Goal: Information Seeking & Learning: Learn about a topic

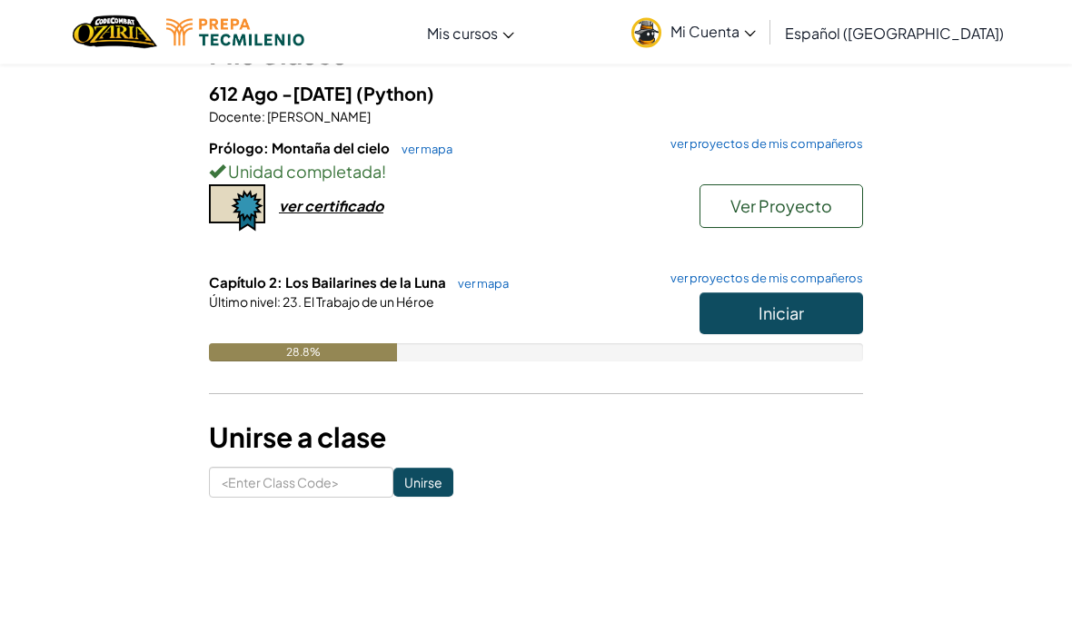
scroll to position [198, 0]
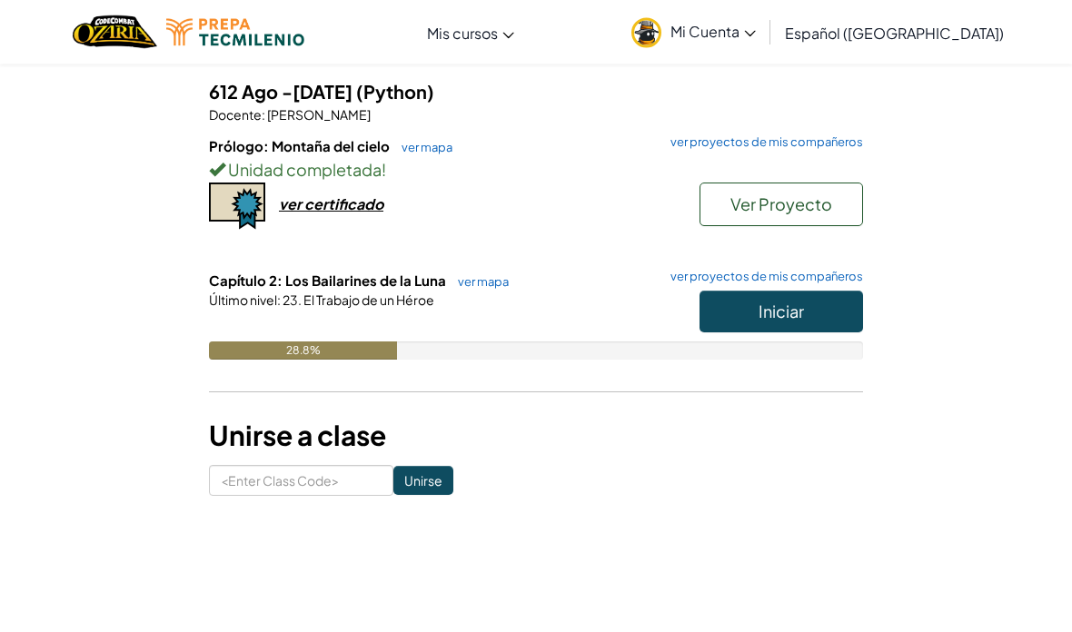
click at [746, 307] on button "Iniciar" at bounding box center [781, 313] width 164 height 42
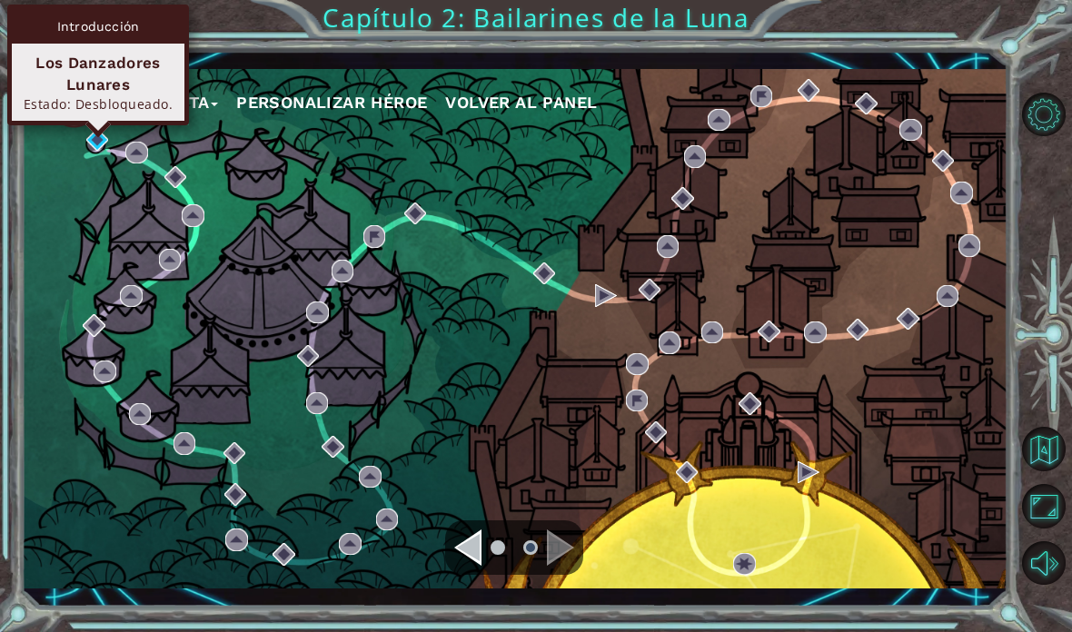
click at [66, 86] on div "Los Danzadores Lunares" at bounding box center [98, 74] width 156 height 44
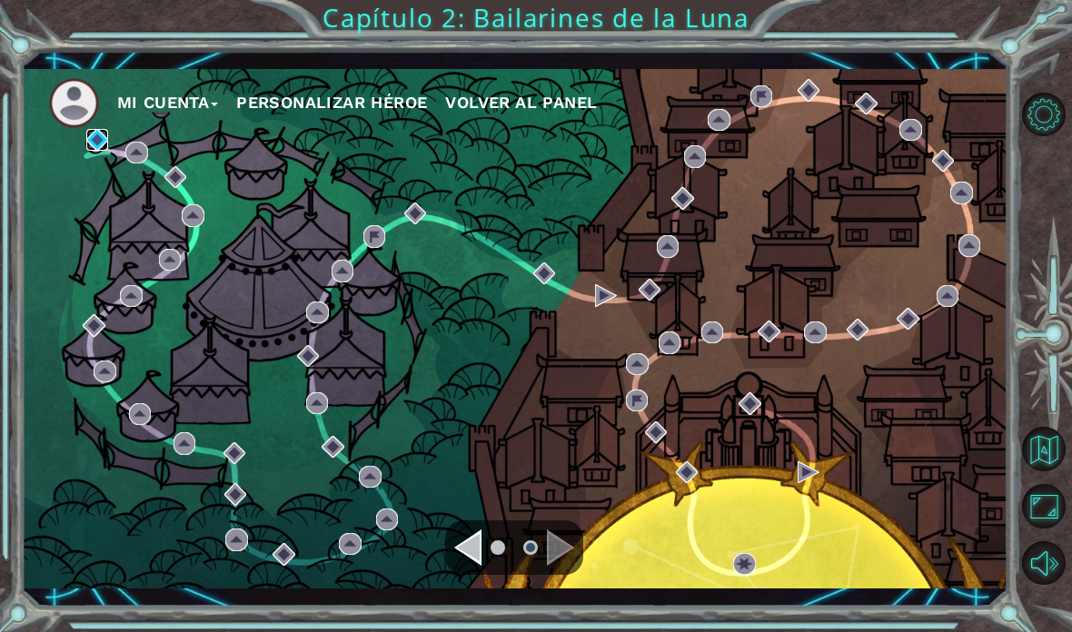
click at [87, 151] on img at bounding box center [97, 140] width 22 height 22
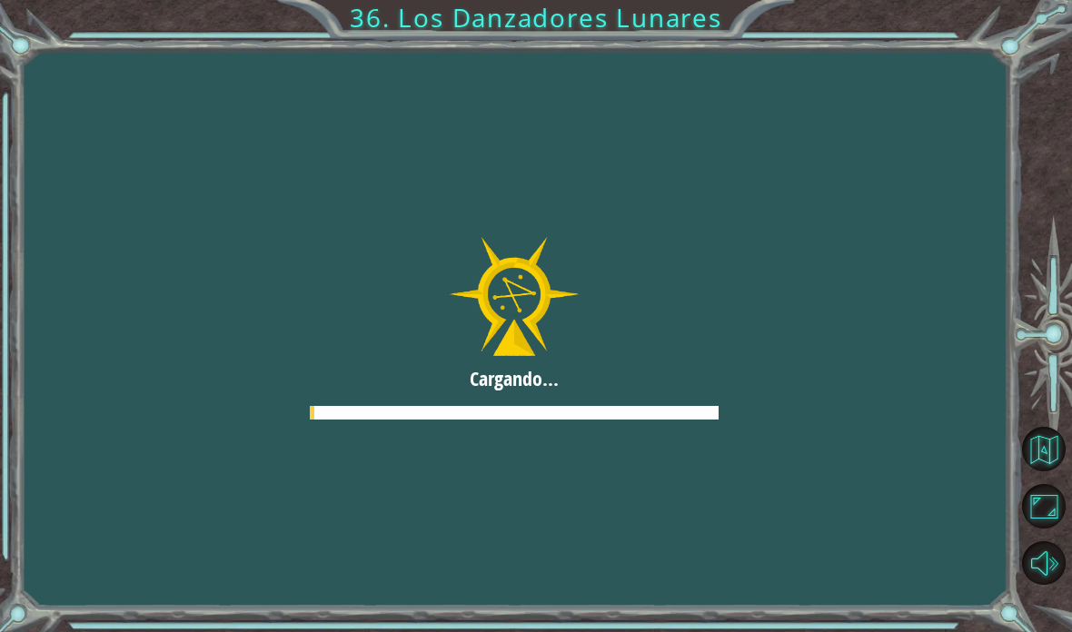
click at [93, 149] on div at bounding box center [514, 329] width 1241 height 698
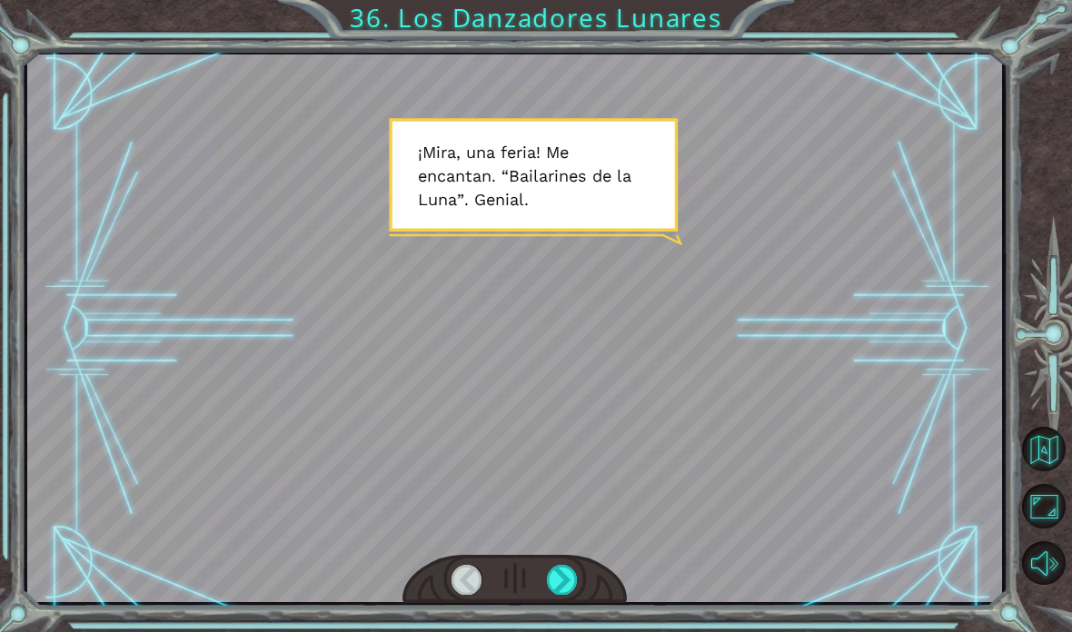
click at [570, 588] on div at bounding box center [562, 580] width 31 height 30
click at [568, 590] on div at bounding box center [562, 580] width 31 height 30
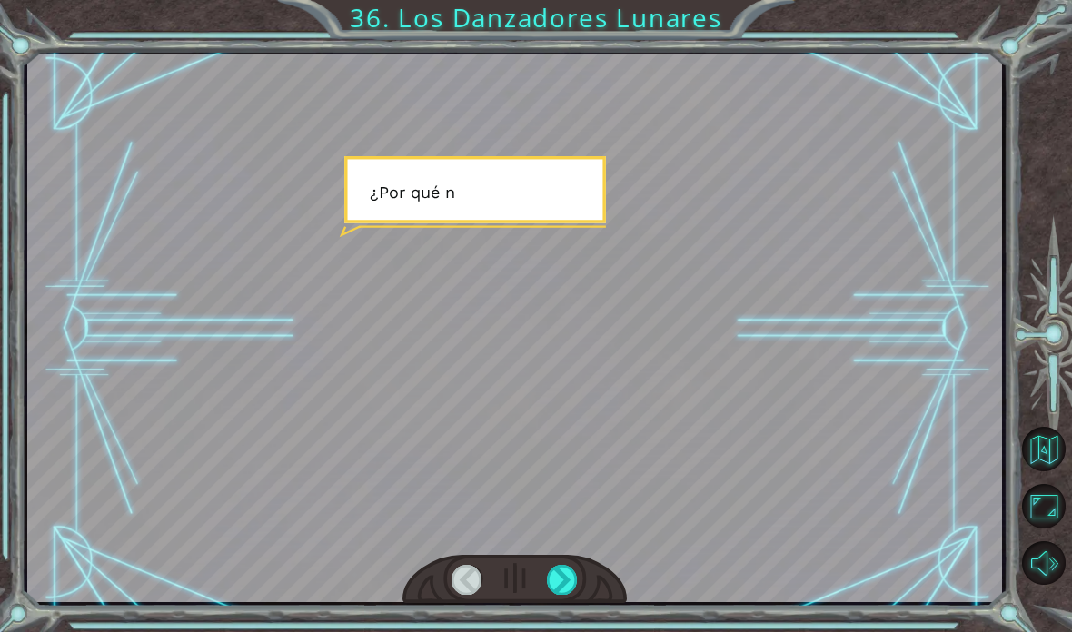
scroll to position [45, 0]
click at [549, 584] on div at bounding box center [562, 580] width 31 height 30
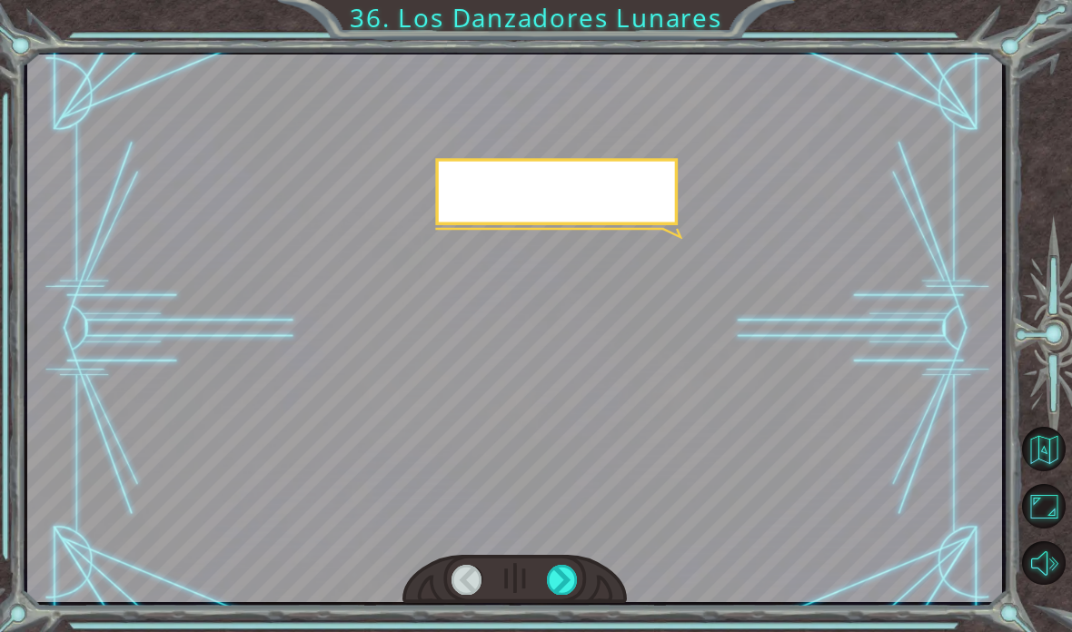
click at [550, 580] on div at bounding box center [562, 580] width 31 height 30
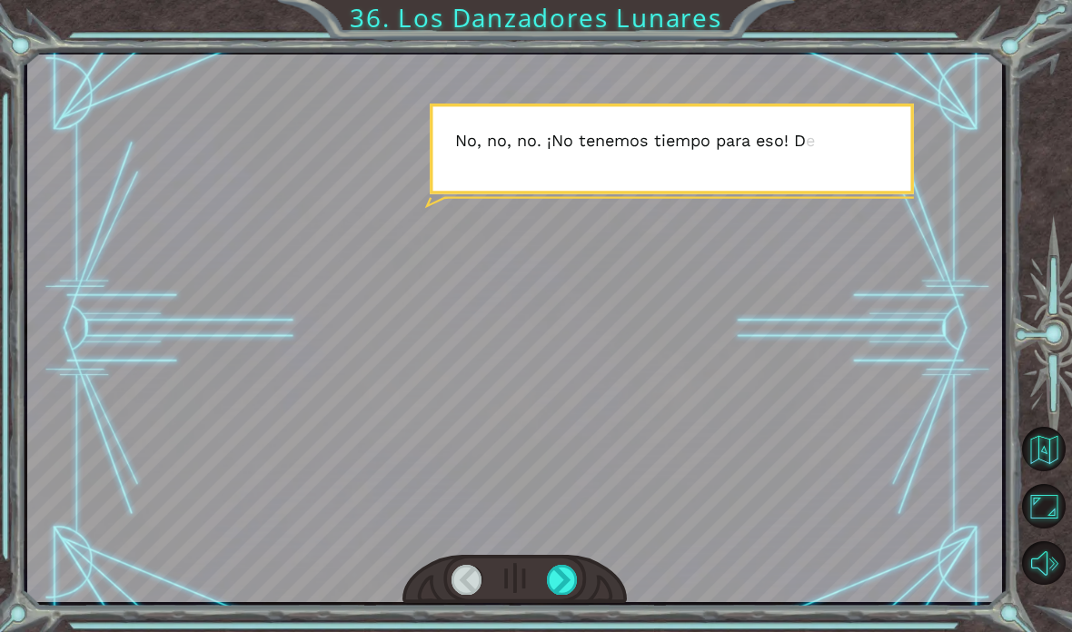
click at [548, 588] on div at bounding box center [562, 580] width 31 height 30
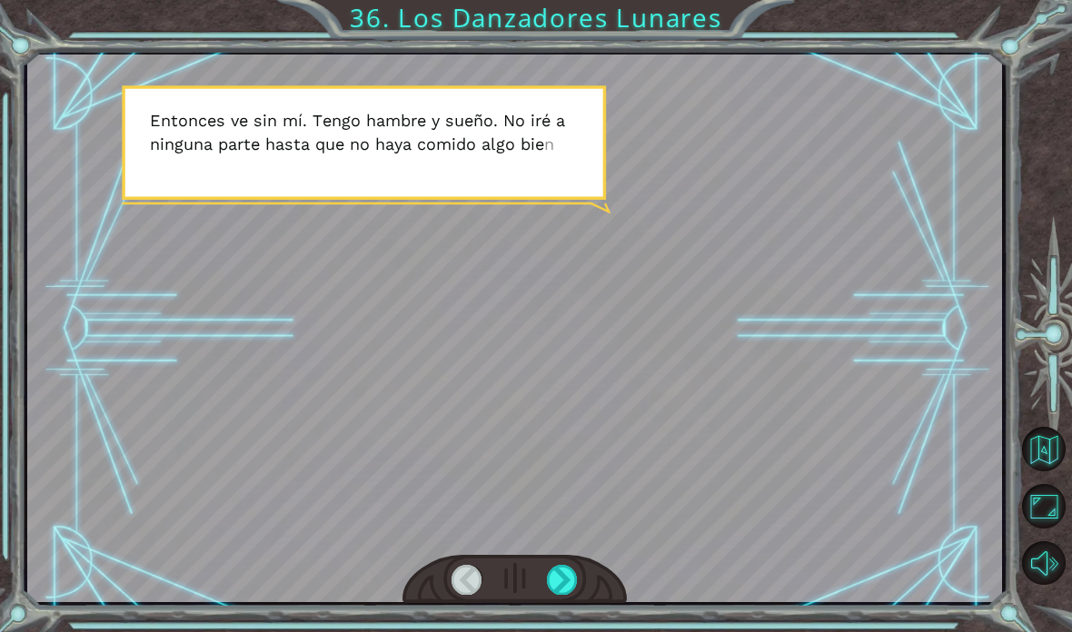
click at [554, 592] on div at bounding box center [562, 580] width 31 height 30
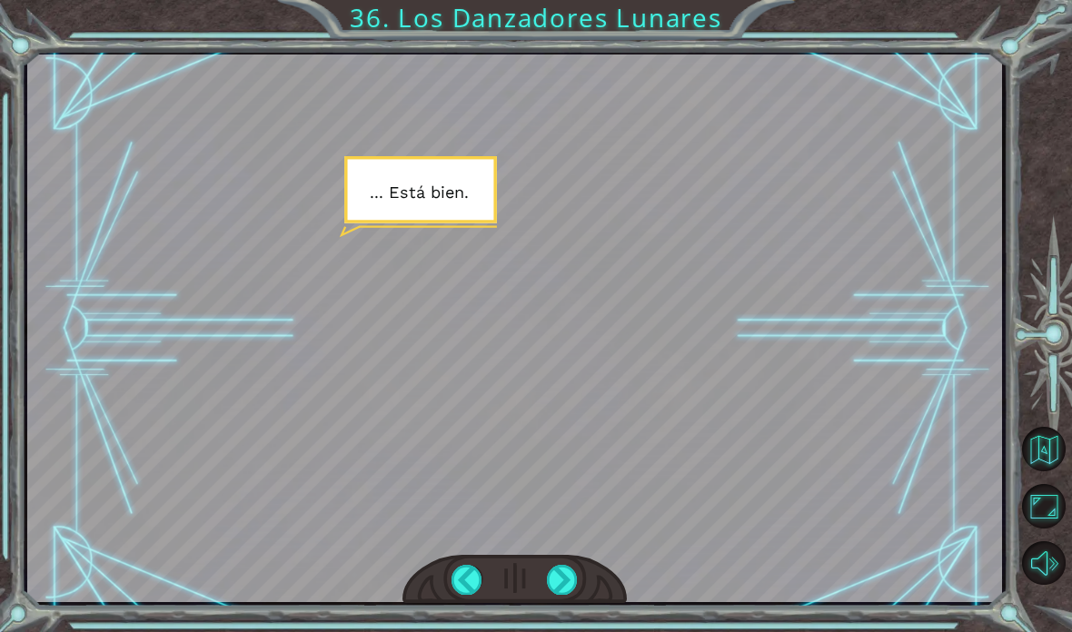
click at [551, 566] on div at bounding box center [562, 580] width 31 height 30
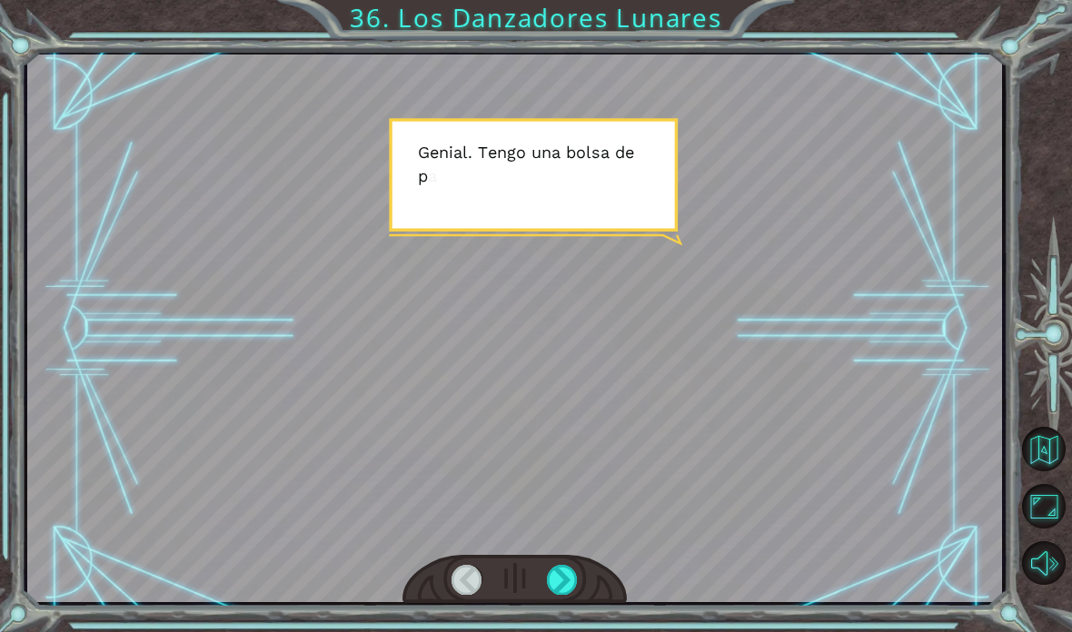
scroll to position [58, 0]
click at [557, 570] on div at bounding box center [562, 580] width 31 height 30
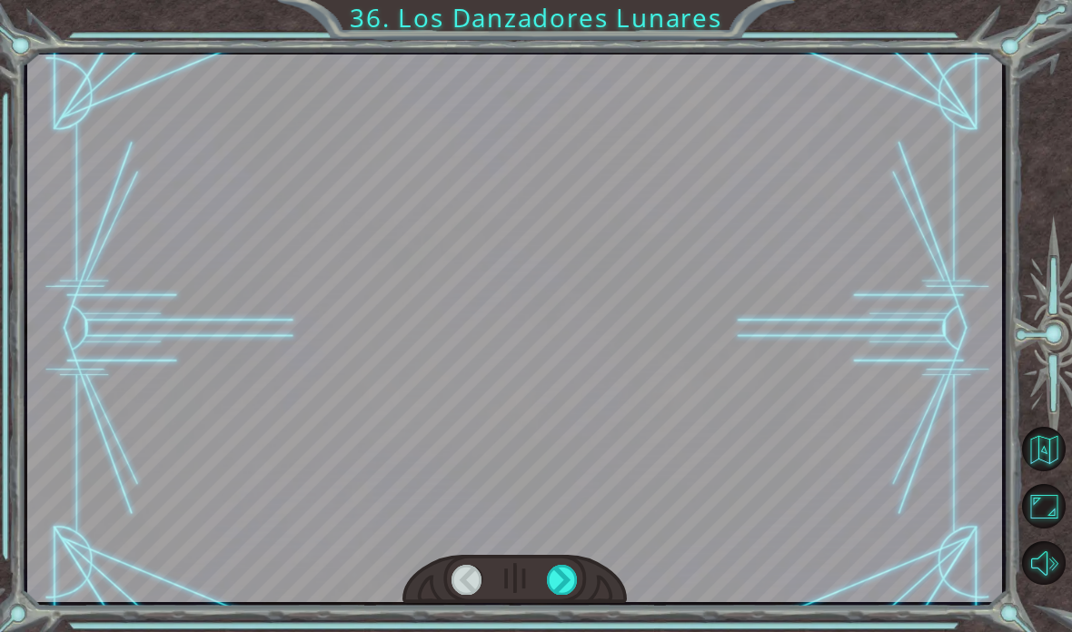
click at [567, 571] on div at bounding box center [562, 580] width 31 height 30
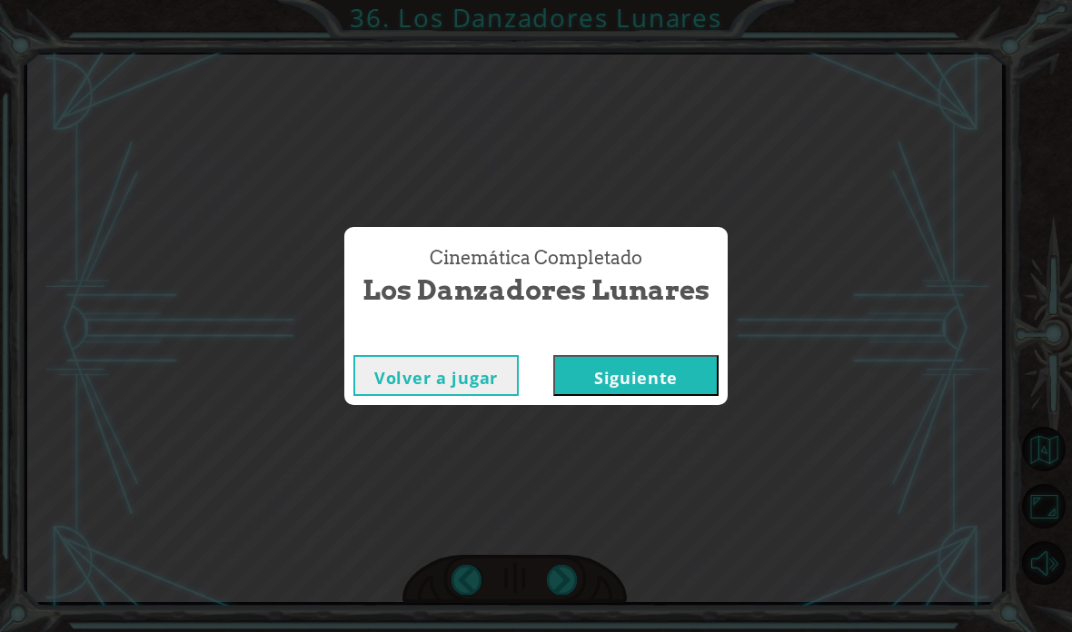
click at [619, 392] on button "Siguiente" at bounding box center [635, 375] width 165 height 41
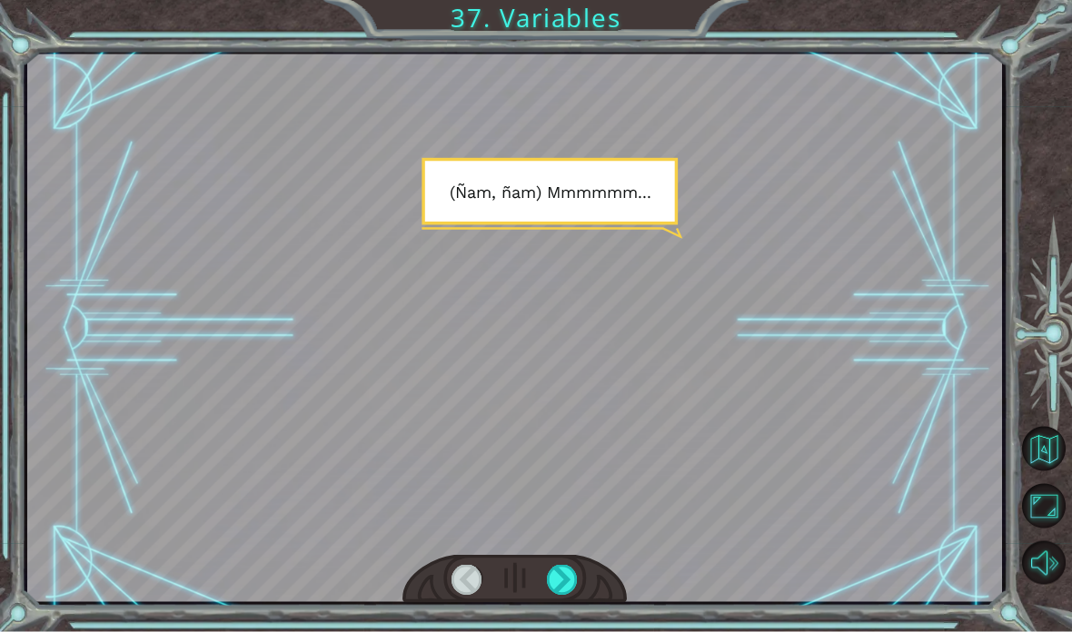
scroll to position [73, 0]
click at [570, 590] on div at bounding box center [562, 580] width 31 height 30
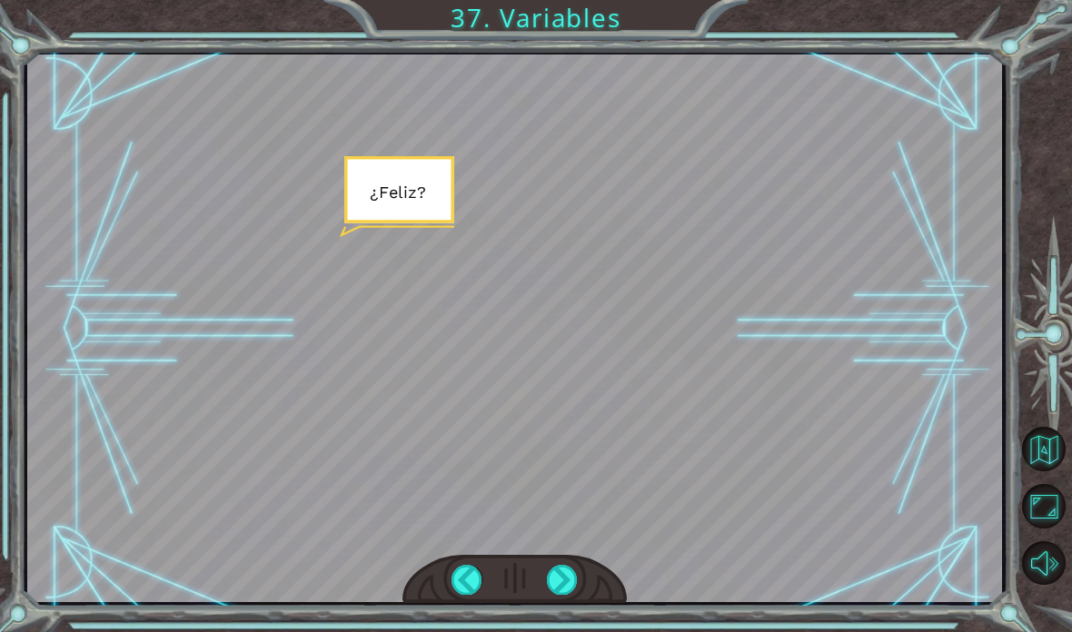
click at [555, 571] on div at bounding box center [562, 580] width 31 height 30
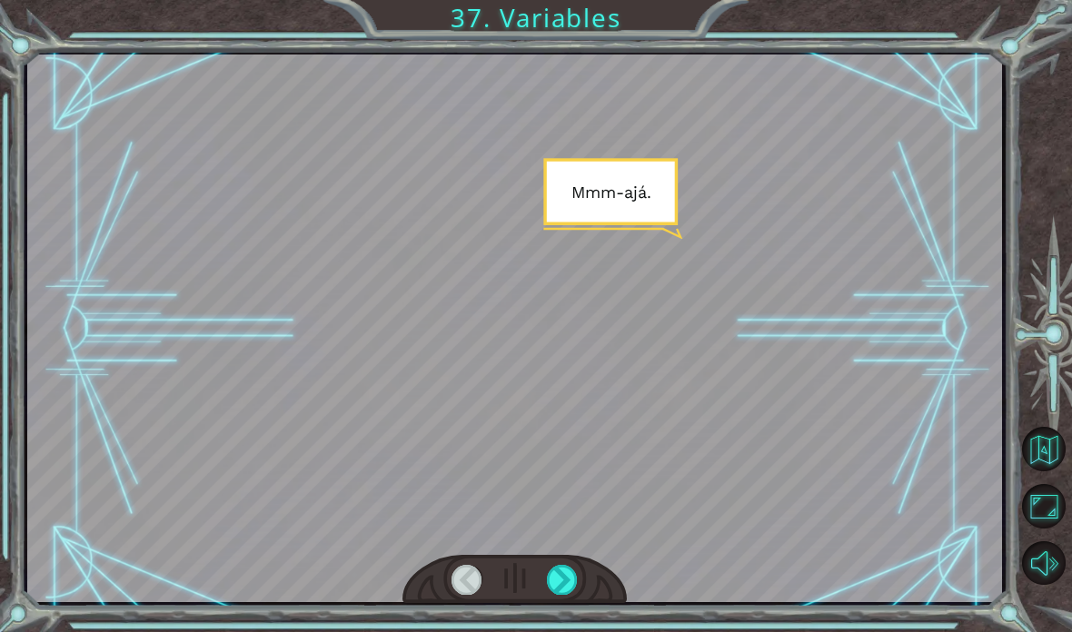
click at [563, 583] on div at bounding box center [562, 580] width 31 height 30
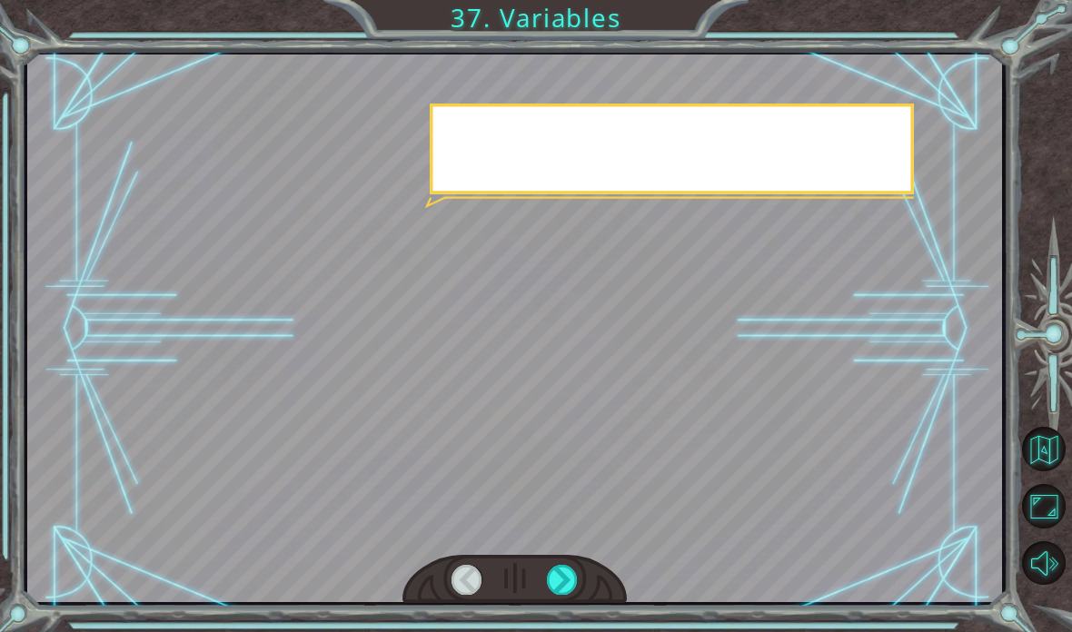
click at [554, 581] on div at bounding box center [562, 580] width 31 height 30
click at [569, 592] on div at bounding box center [562, 580] width 31 height 30
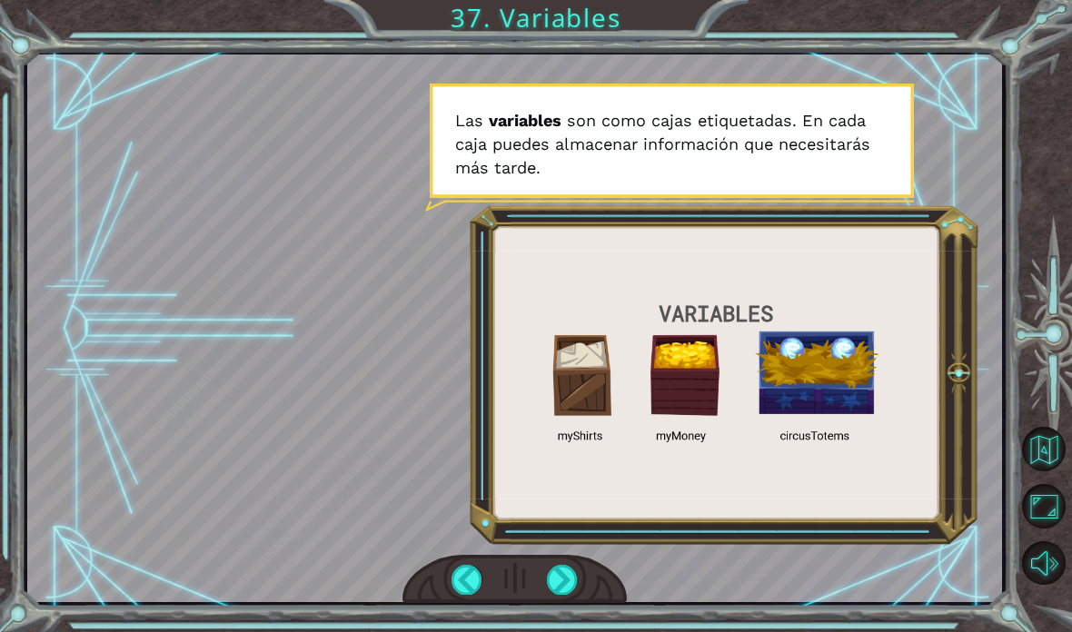
click at [543, 573] on div at bounding box center [514, 579] width 224 height 49
click at [576, 579] on div at bounding box center [562, 580] width 31 height 30
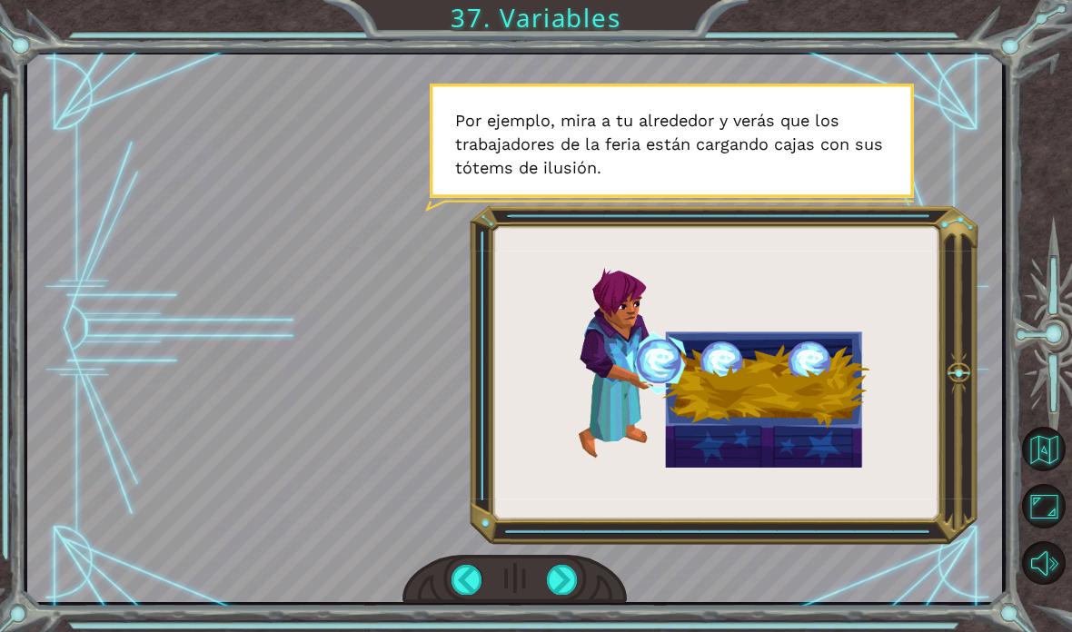
click at [534, 574] on div at bounding box center [514, 579] width 224 height 49
click at [561, 569] on div at bounding box center [562, 580] width 31 height 30
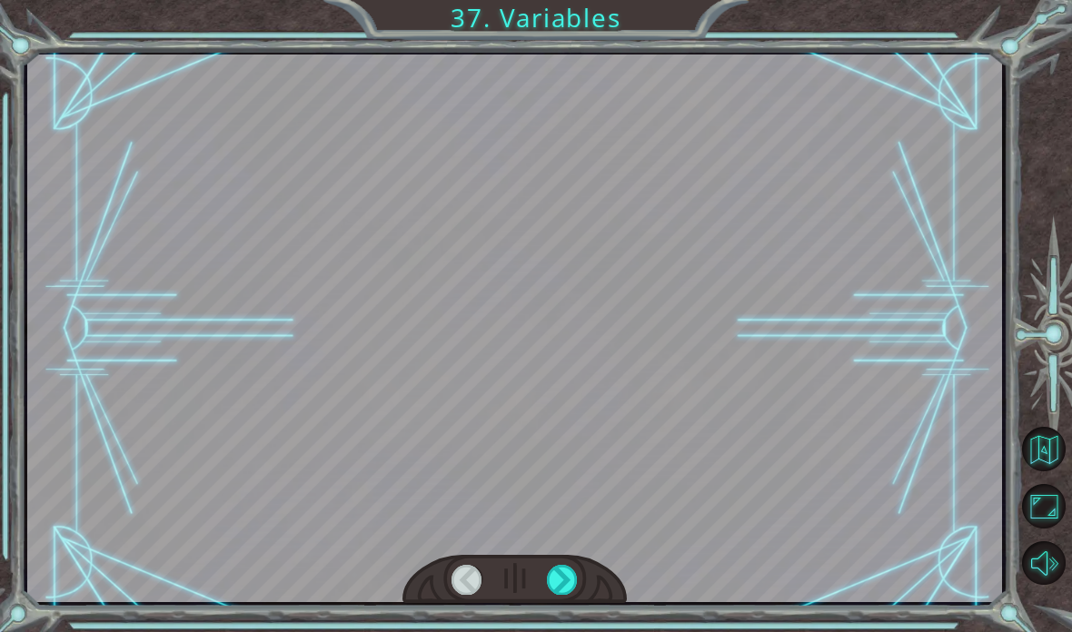
click at [554, 570] on div at bounding box center [562, 580] width 31 height 30
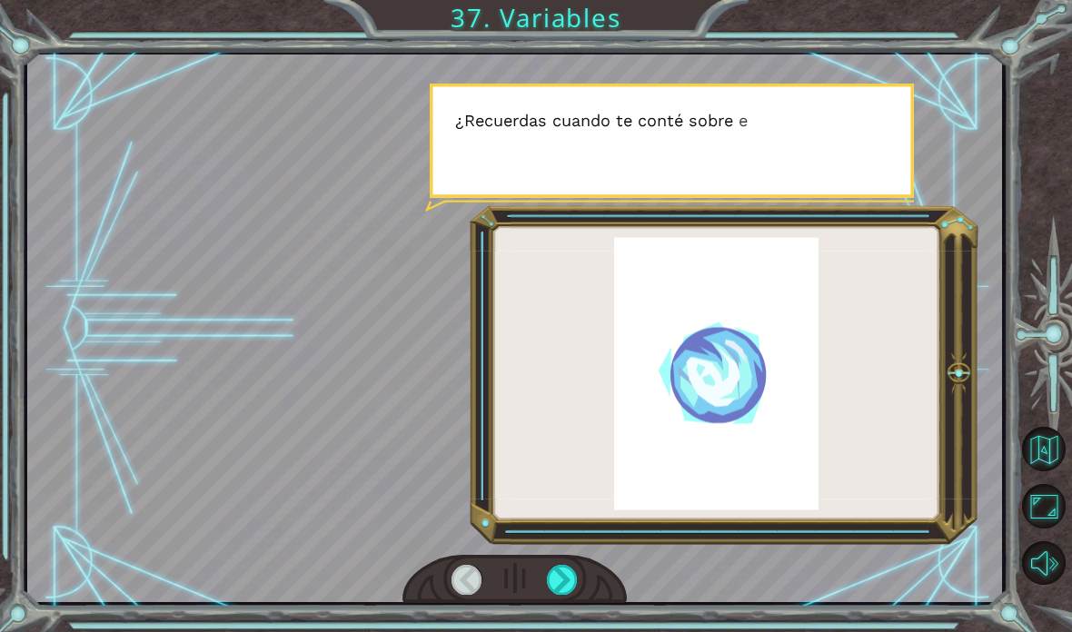
click at [551, 568] on div at bounding box center [562, 580] width 31 height 30
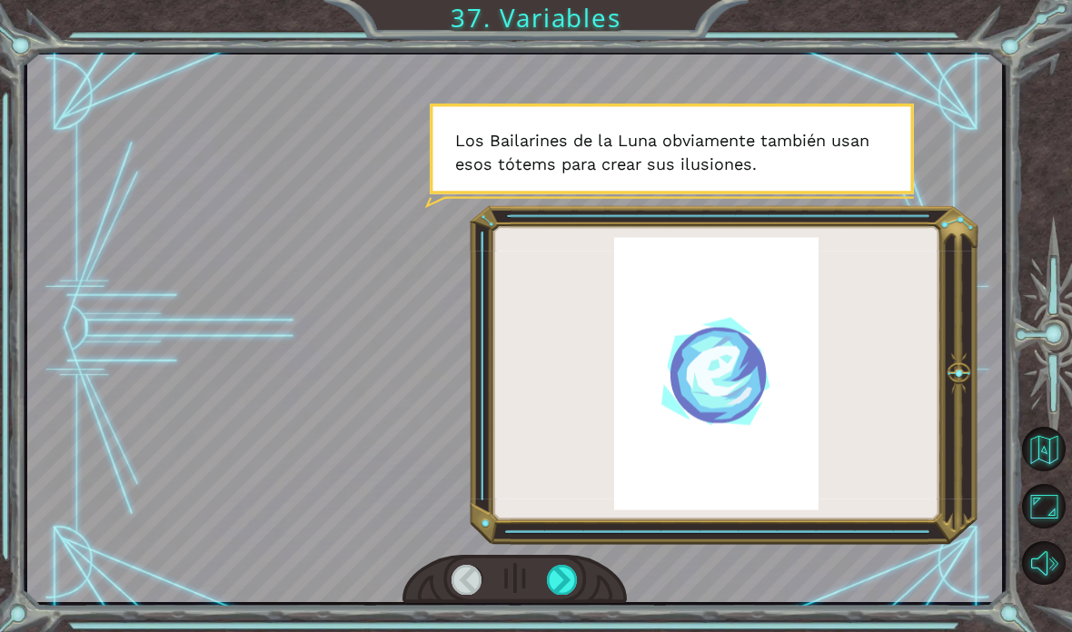
click at [573, 575] on div at bounding box center [562, 580] width 31 height 30
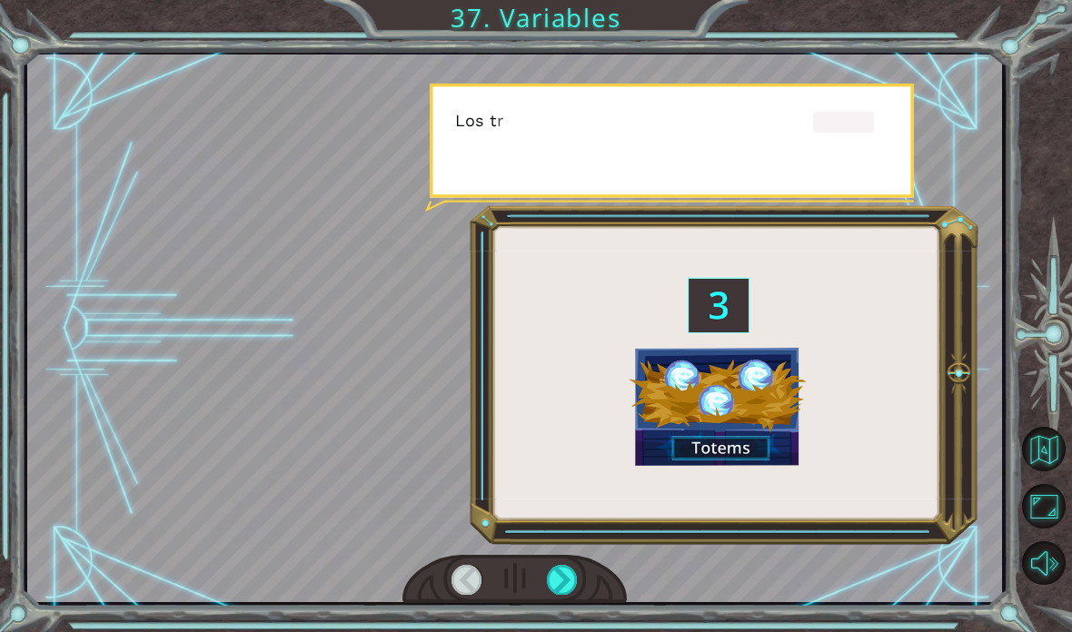
click at [556, 581] on div at bounding box center [562, 580] width 31 height 30
click at [571, 578] on div at bounding box center [562, 580] width 31 height 30
click at [558, 580] on div at bounding box center [562, 580] width 31 height 30
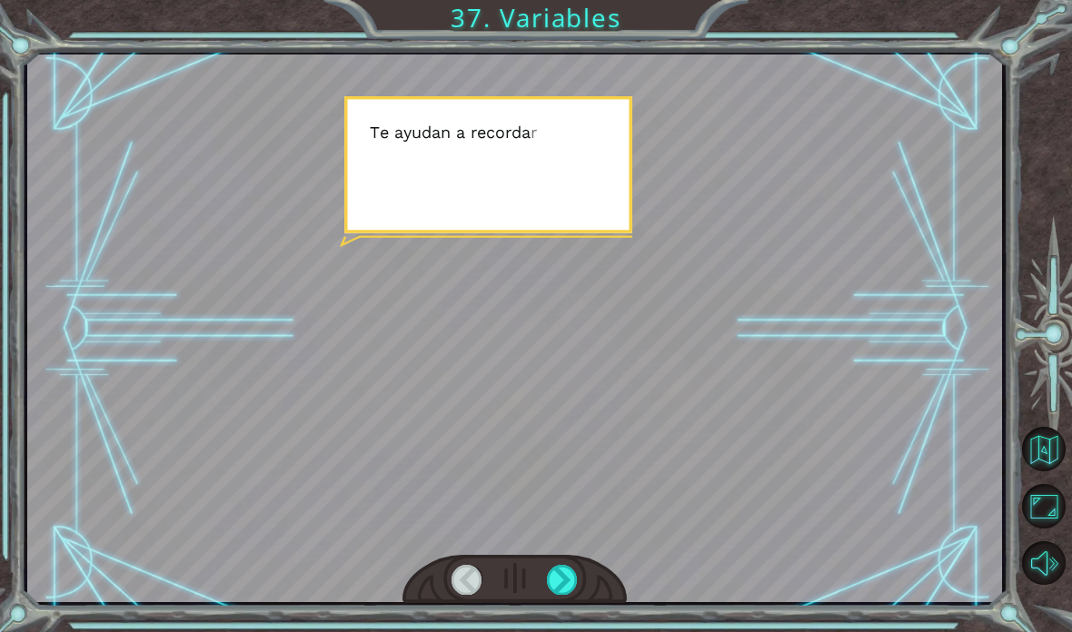
scroll to position [5, 0]
click at [560, 568] on div at bounding box center [562, 580] width 31 height 30
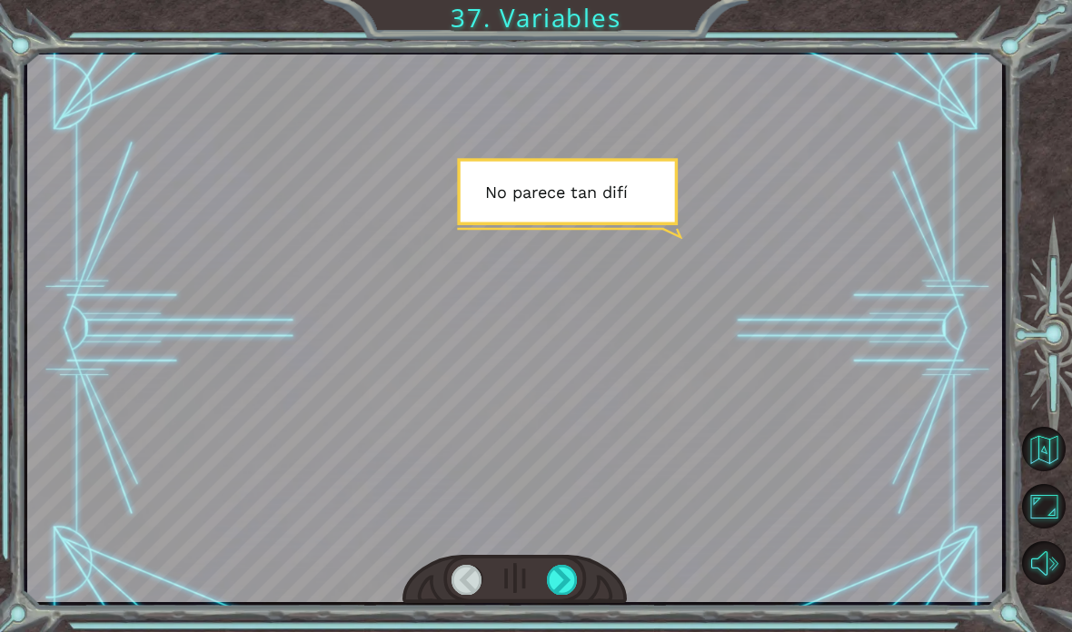
click at [561, 581] on div at bounding box center [562, 580] width 31 height 30
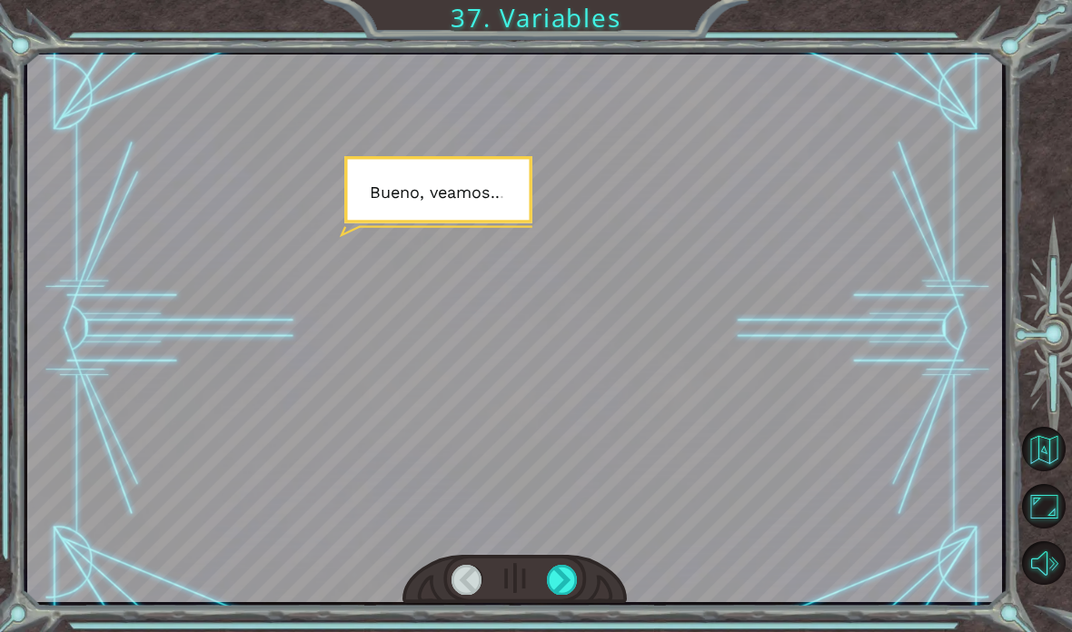
scroll to position [17, 0]
click at [565, 578] on div at bounding box center [562, 580] width 31 height 30
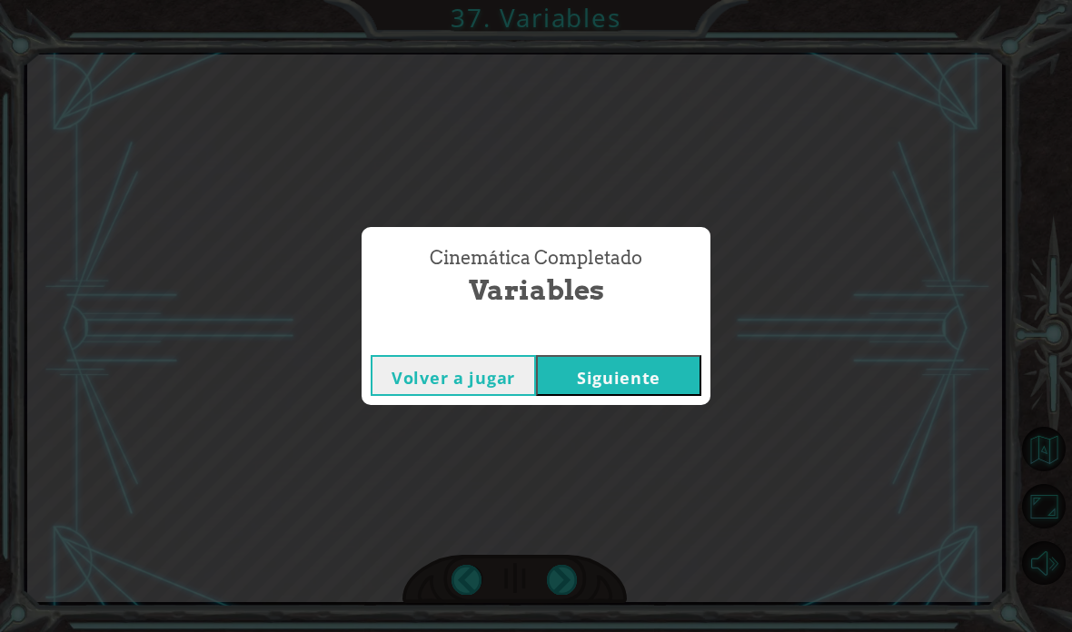
click at [597, 364] on button "Siguiente" at bounding box center [618, 375] width 165 height 41
